Goal: Task Accomplishment & Management: Manage account settings

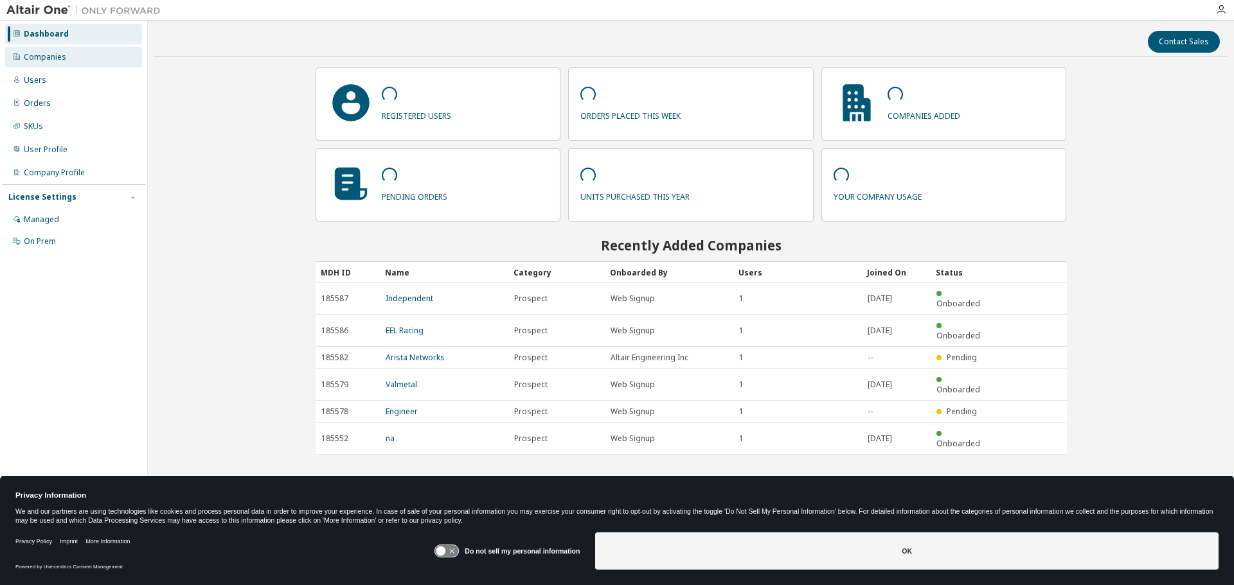
click at [39, 53] on div "Companies" at bounding box center [45, 57] width 42 height 10
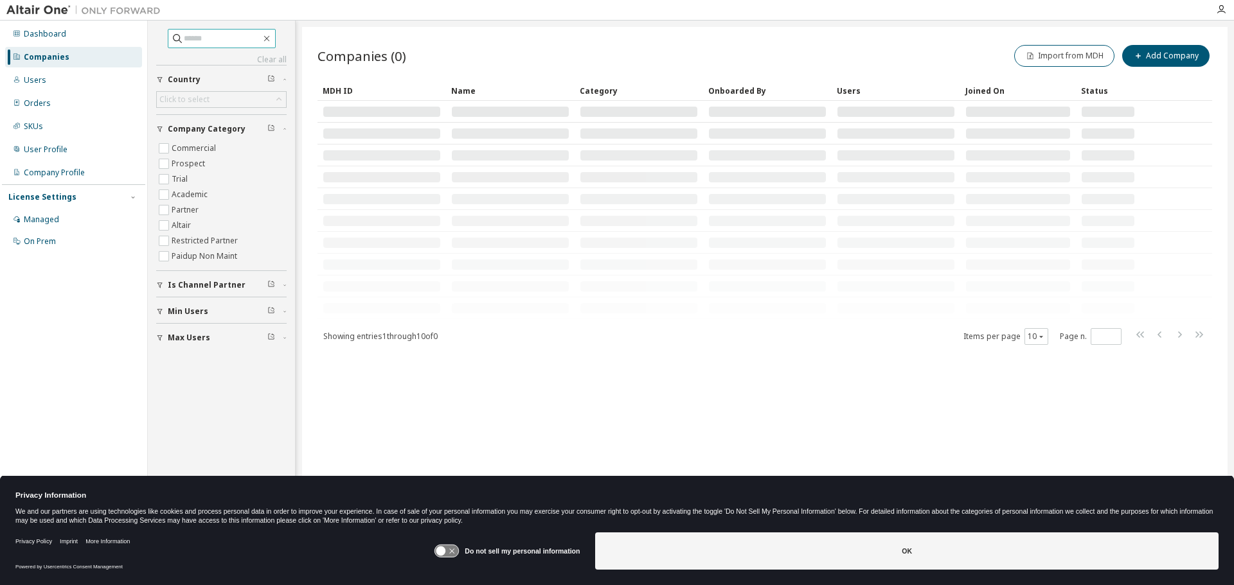
click at [218, 44] on input "text" at bounding box center [222, 38] width 77 height 13
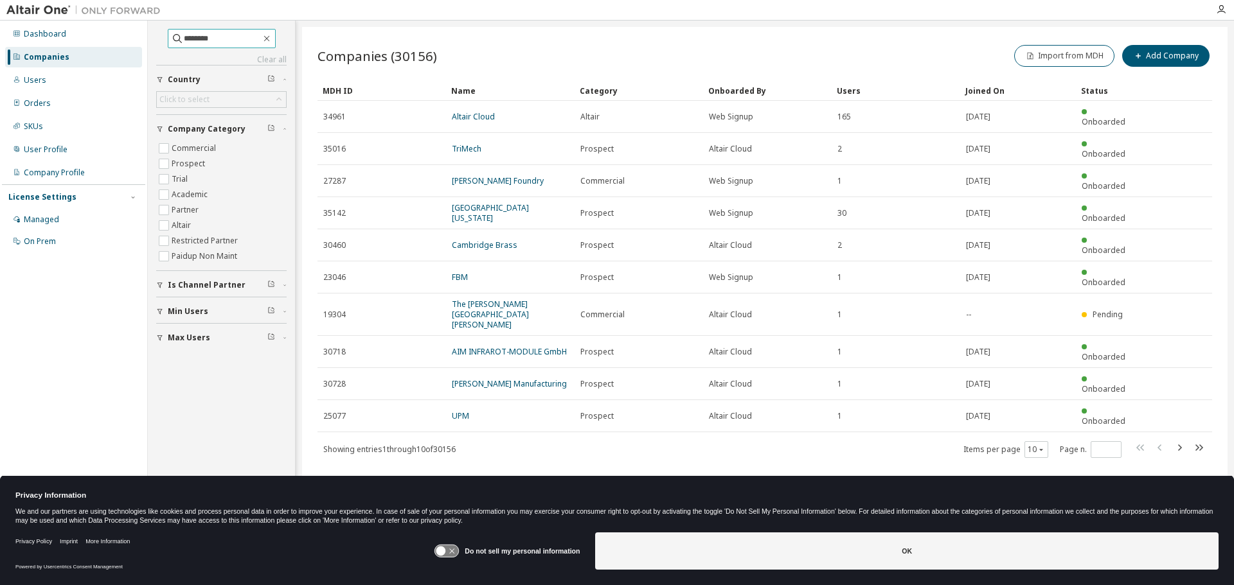
type input "********"
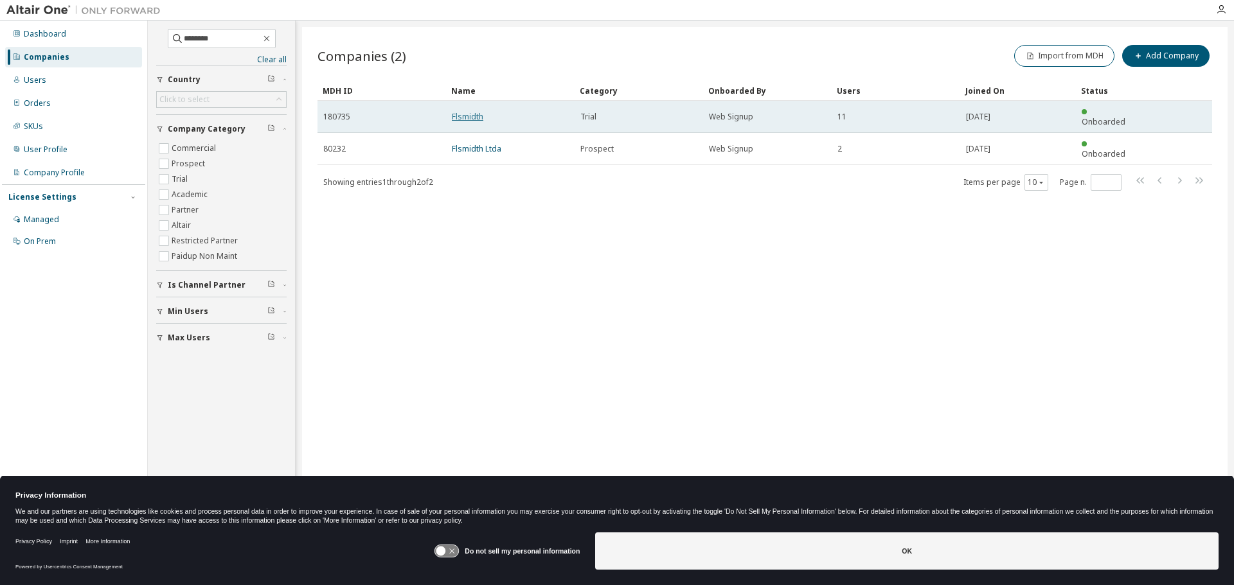
click at [466, 111] on link "Flsmidth" at bounding box center [467, 116] width 31 height 11
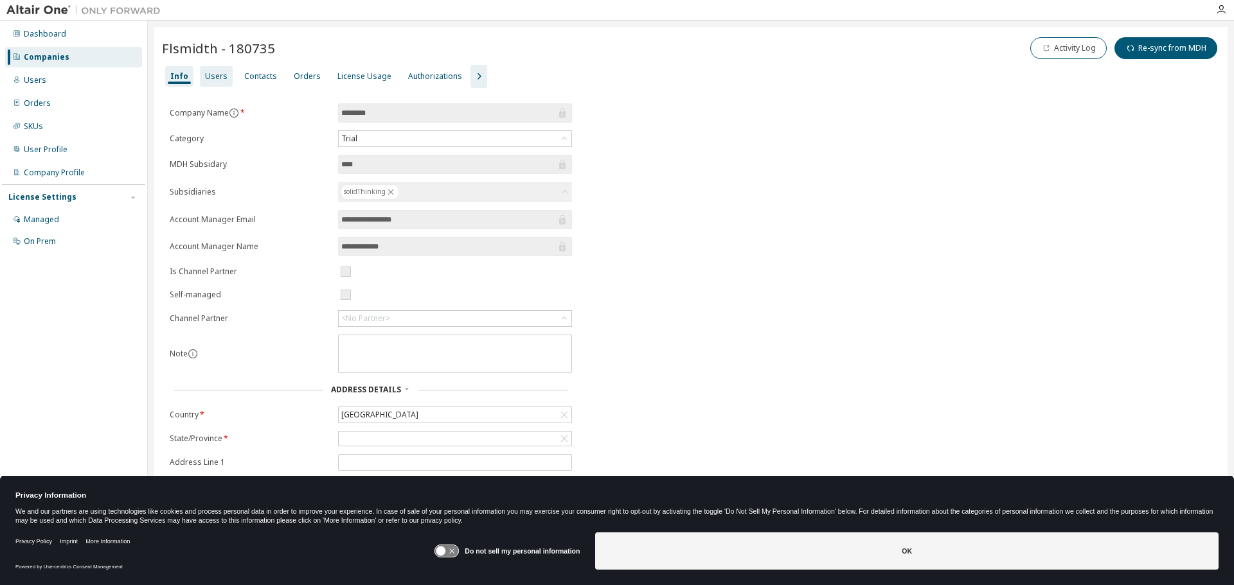
click at [225, 77] on div "Users" at bounding box center [216, 76] width 33 height 21
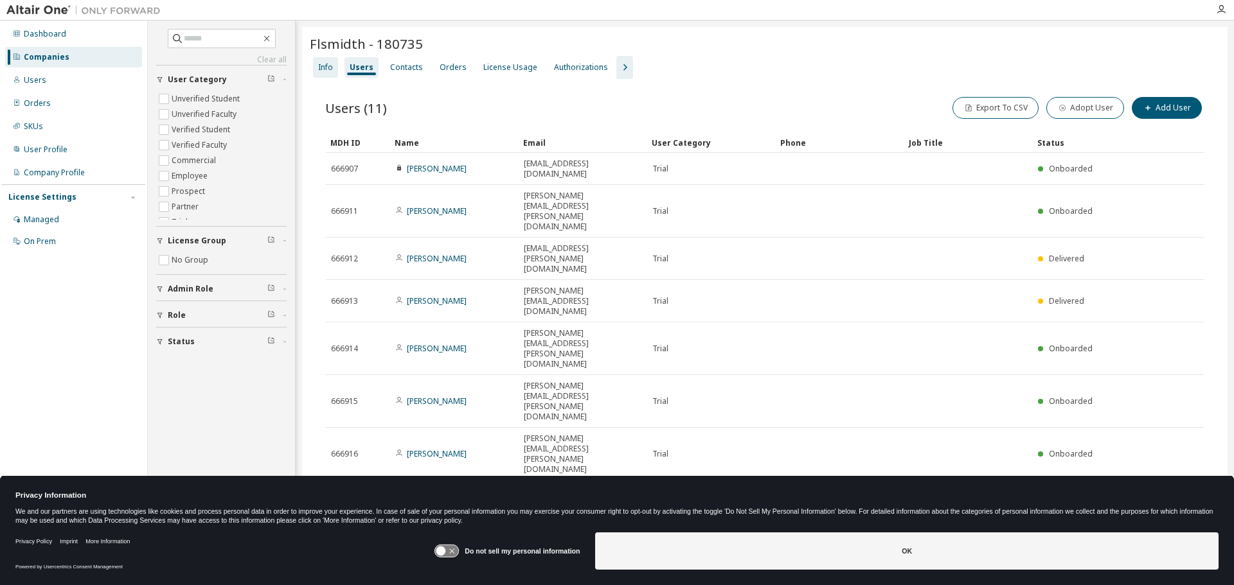
click at [325, 71] on div "Info" at bounding box center [325, 67] width 15 height 10
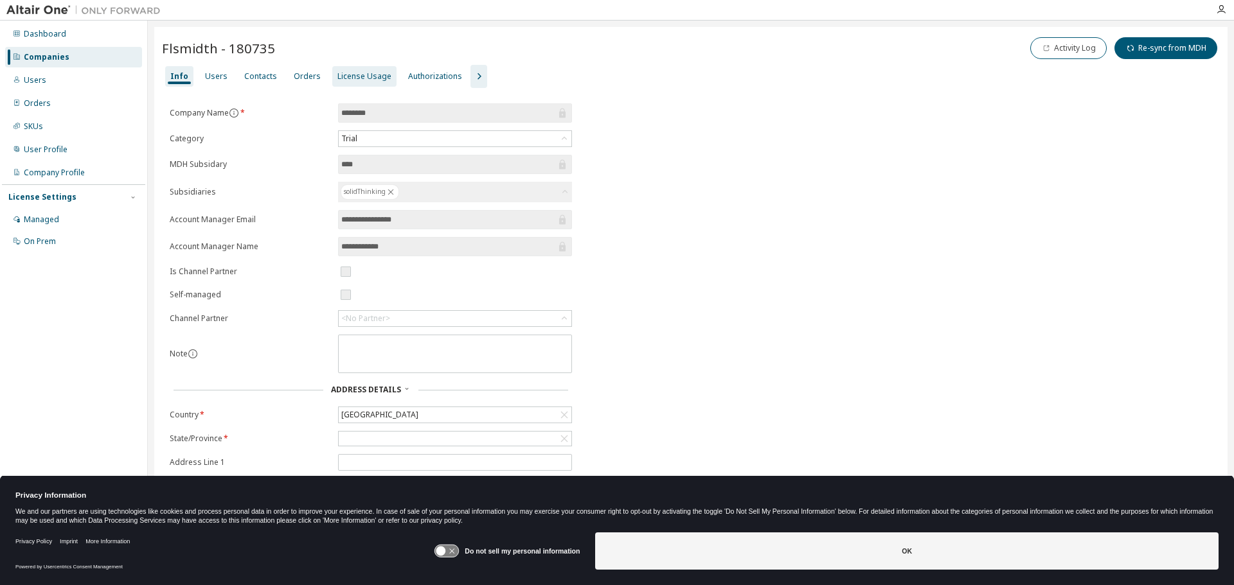
click at [359, 77] on div "License Usage" at bounding box center [364, 76] width 54 height 10
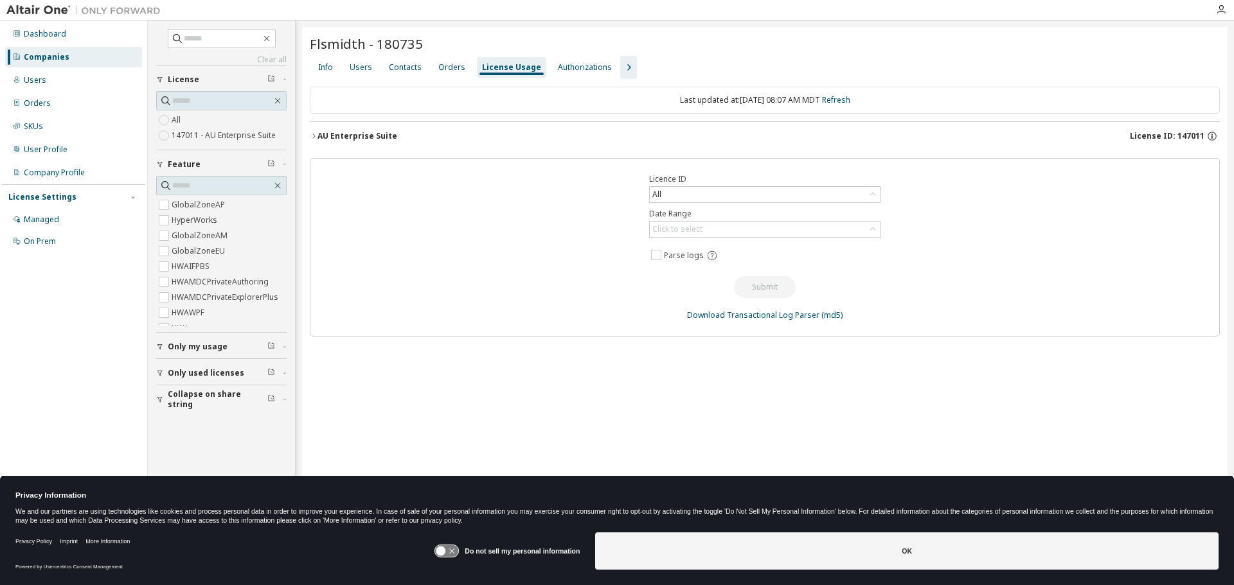
click at [373, 140] on div "AU Enterprise Suite" at bounding box center [357, 136] width 80 height 10
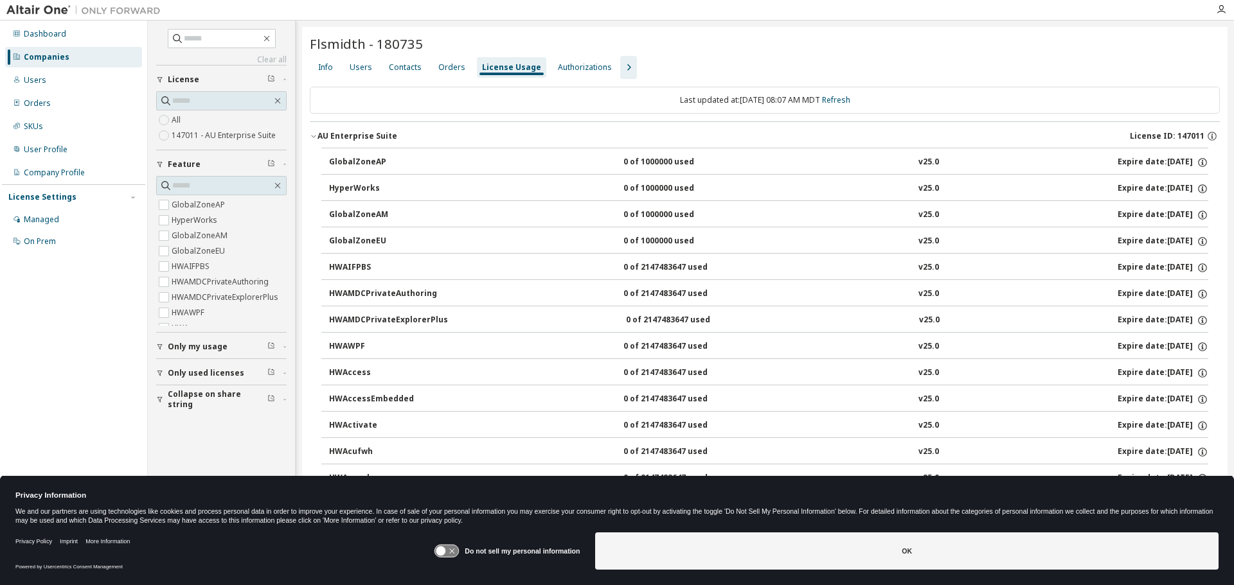
click at [368, 161] on div "GlobalZoneAP" at bounding box center [387, 163] width 116 height 12
click at [361, 134] on div "AU Enterprise Suite" at bounding box center [357, 136] width 80 height 10
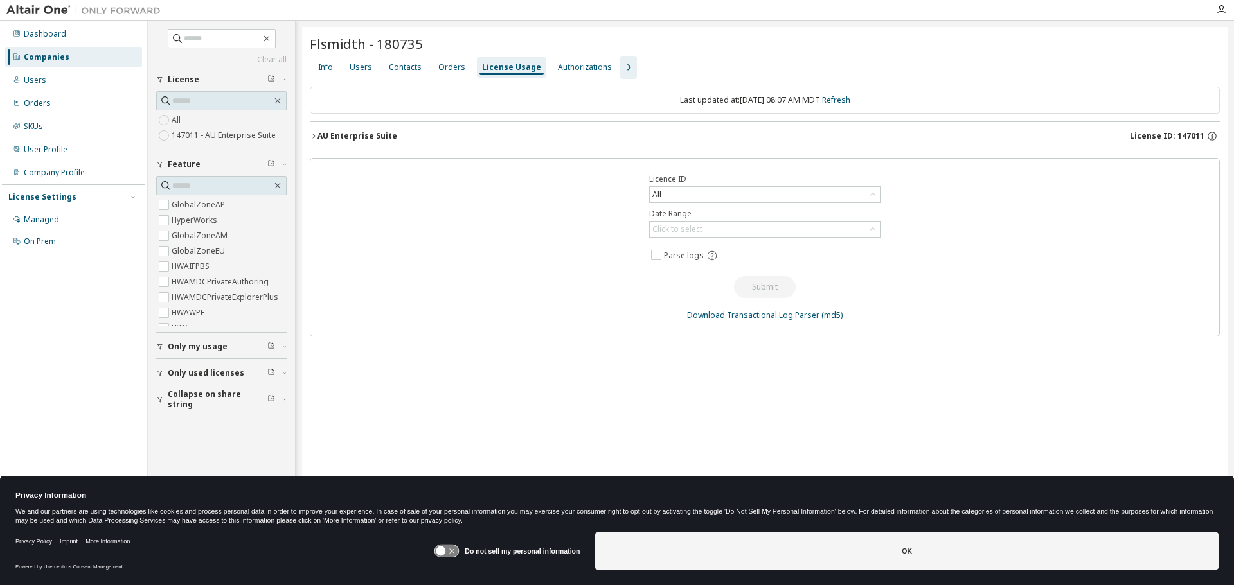
click at [361, 134] on div "AU Enterprise Suite" at bounding box center [357, 136] width 80 height 10
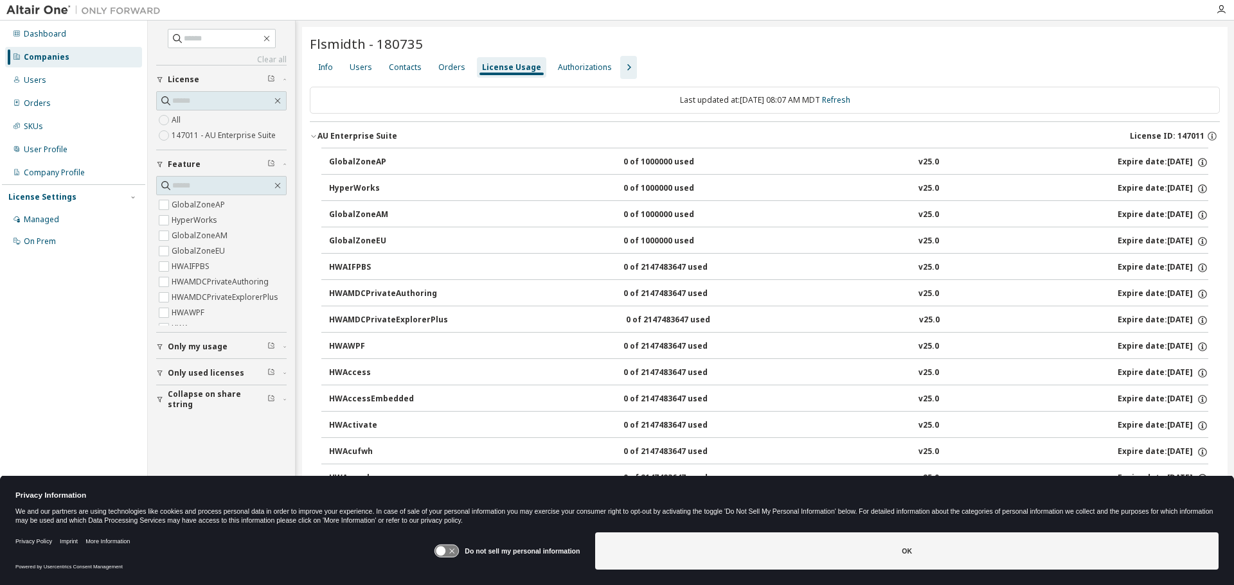
click at [592, 132] on div "AU Enterprise Suite License ID: 147011" at bounding box center [768, 136] width 902 height 12
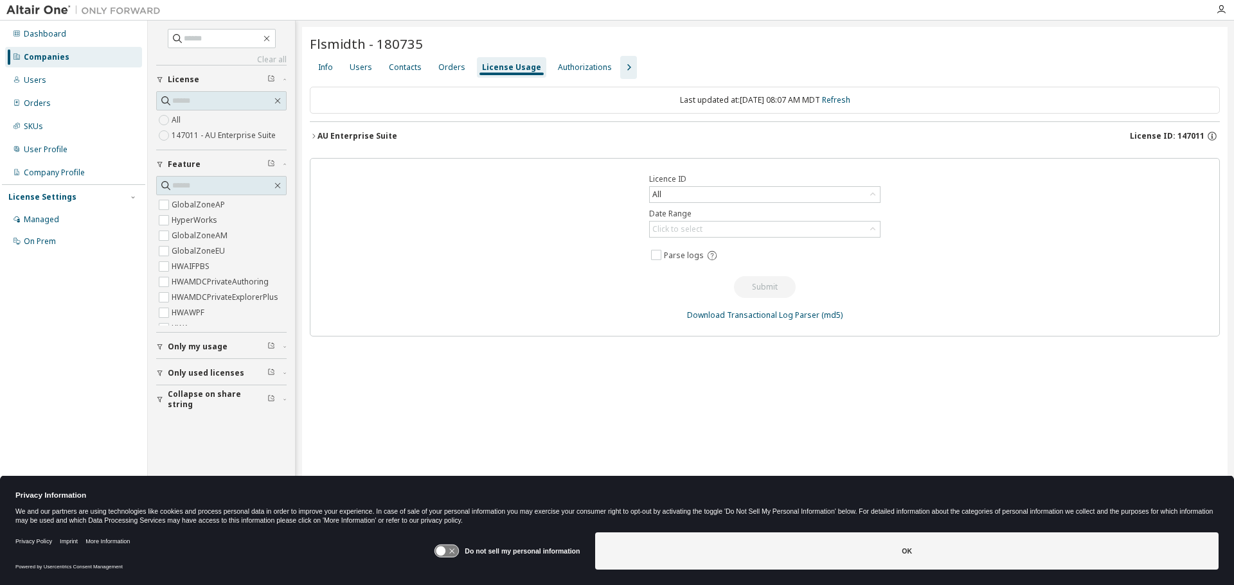
click at [371, 136] on div "AU Enterprise Suite" at bounding box center [357, 136] width 80 height 10
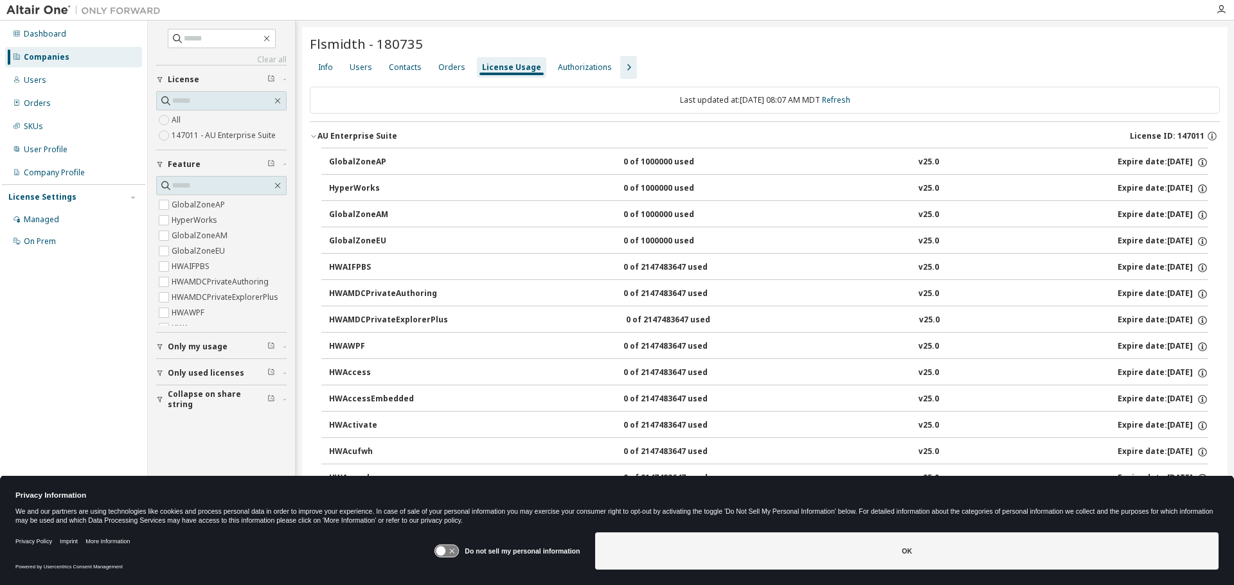
click at [371, 163] on div "GlobalZoneAP" at bounding box center [387, 163] width 116 height 12
click at [377, 137] on div "AU Enterprise Suite" at bounding box center [357, 136] width 80 height 10
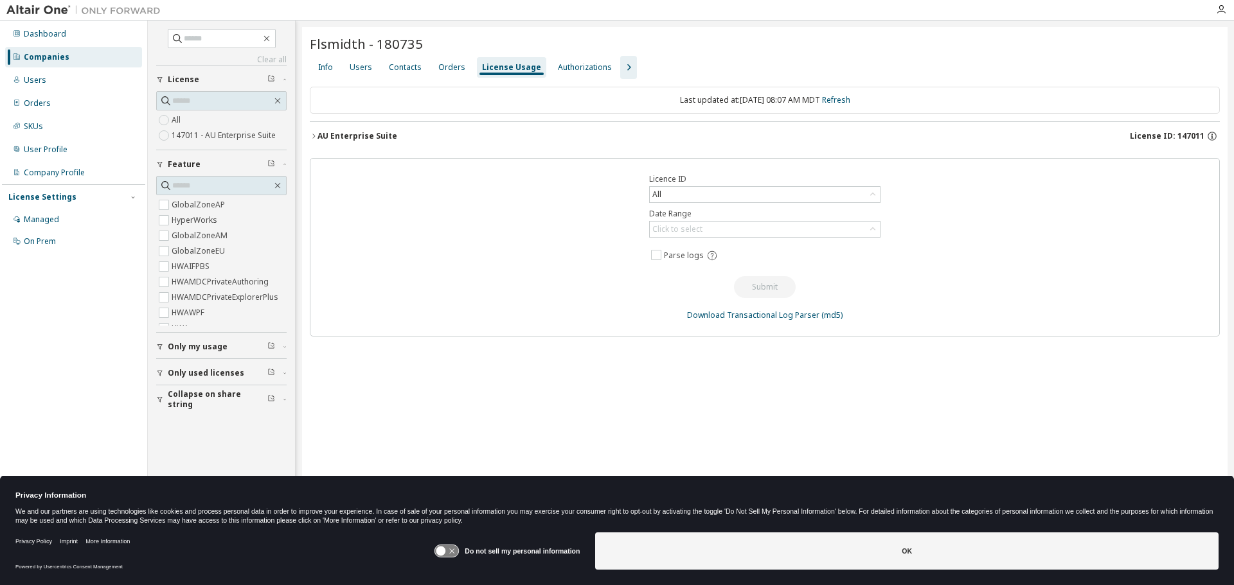
click at [377, 137] on div "AU Enterprise Suite" at bounding box center [357, 136] width 80 height 10
